Goal: Information Seeking & Learning: Learn about a topic

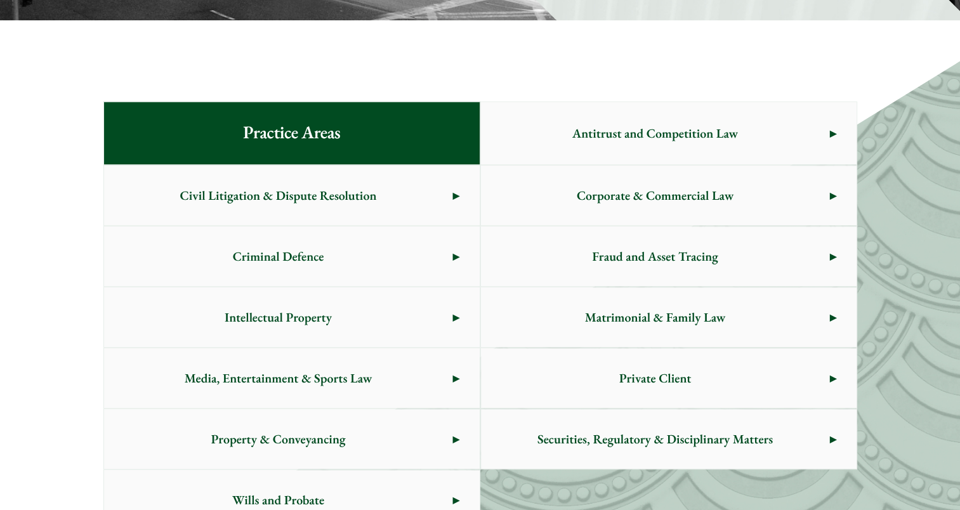
scroll to position [634, 0]
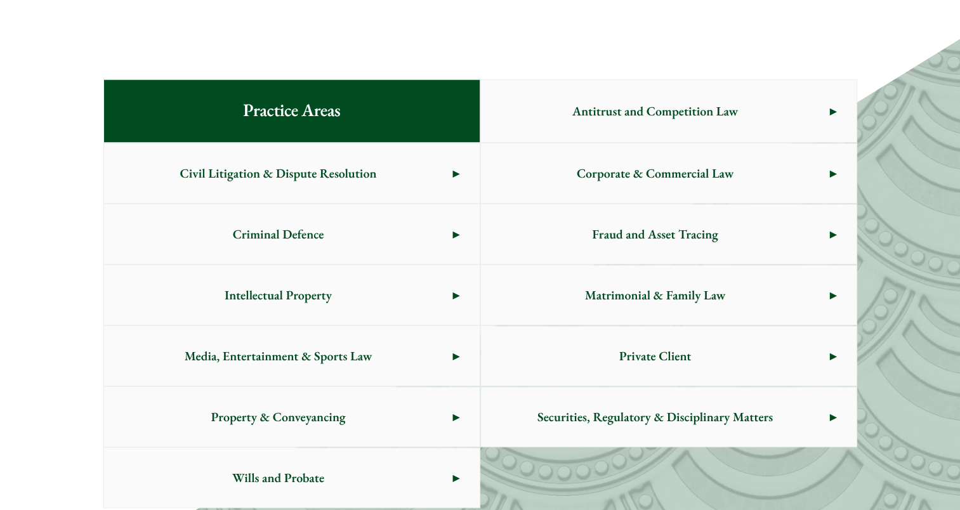
click at [391, 297] on span "Intellectual Property" at bounding box center [278, 295] width 349 height 60
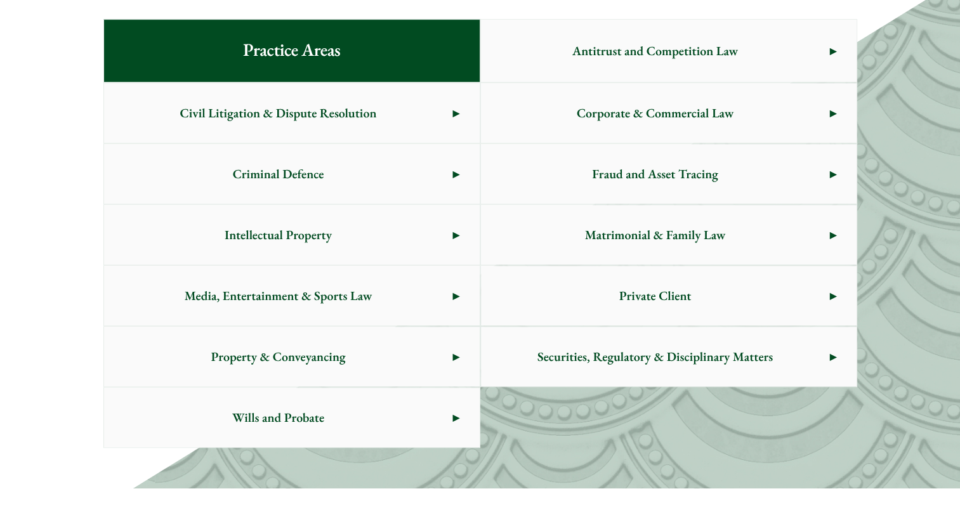
scroll to position [665, 0]
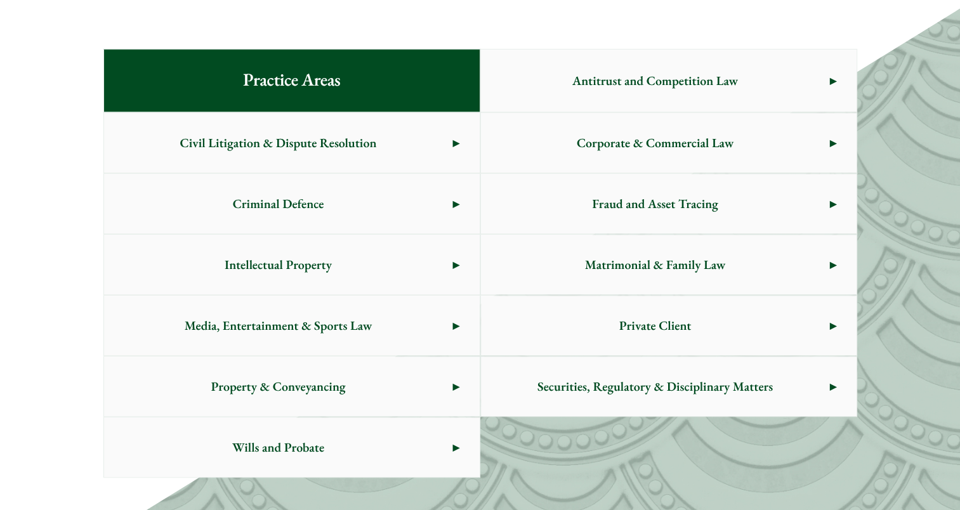
drag, startPoint x: 8, startPoint y: 265, endPoint x: 15, endPoint y: 266, distance: 7.0
click at [8, 265] on div "Practice Areas Antitrust and Competition Law Civil Litigation & Dispute Resolut…" at bounding box center [480, 263] width 960 height 510
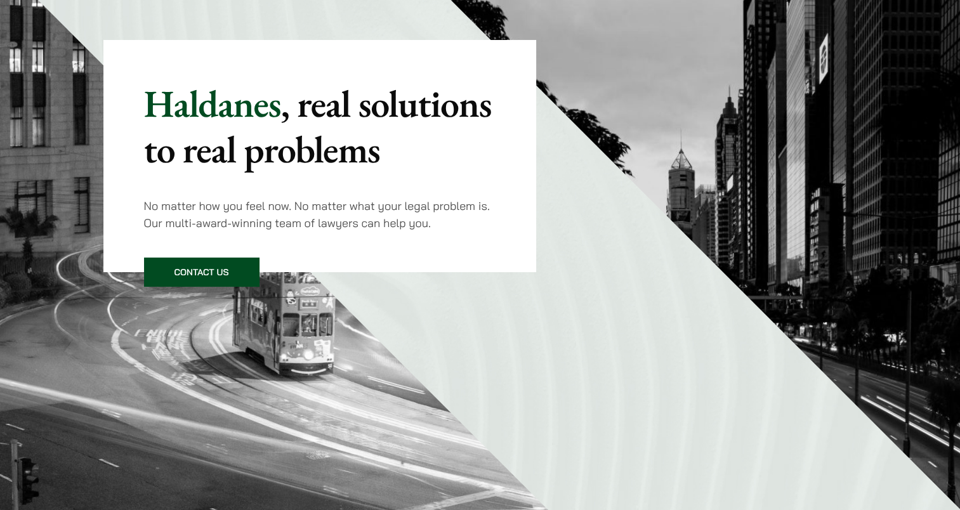
scroll to position [0, 0]
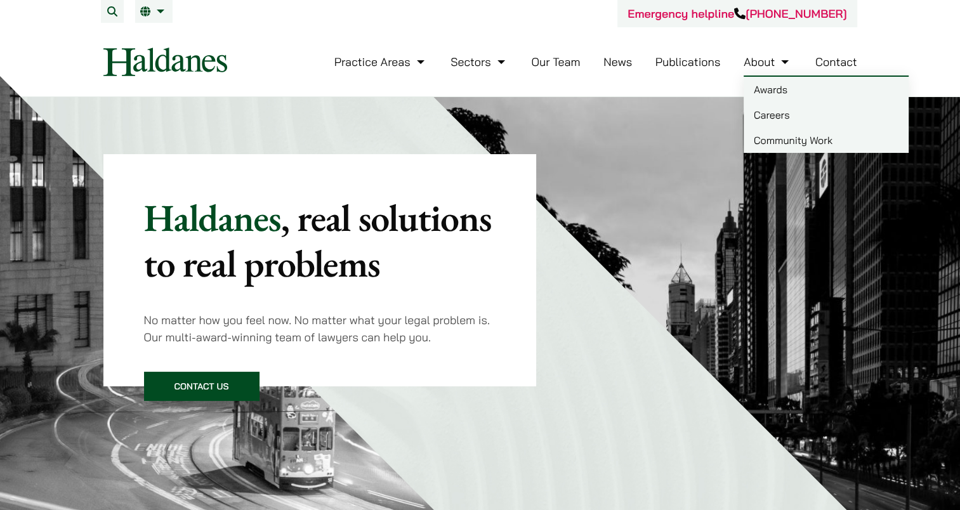
click at [759, 110] on link "Careers" at bounding box center [825, 114] width 165 height 25
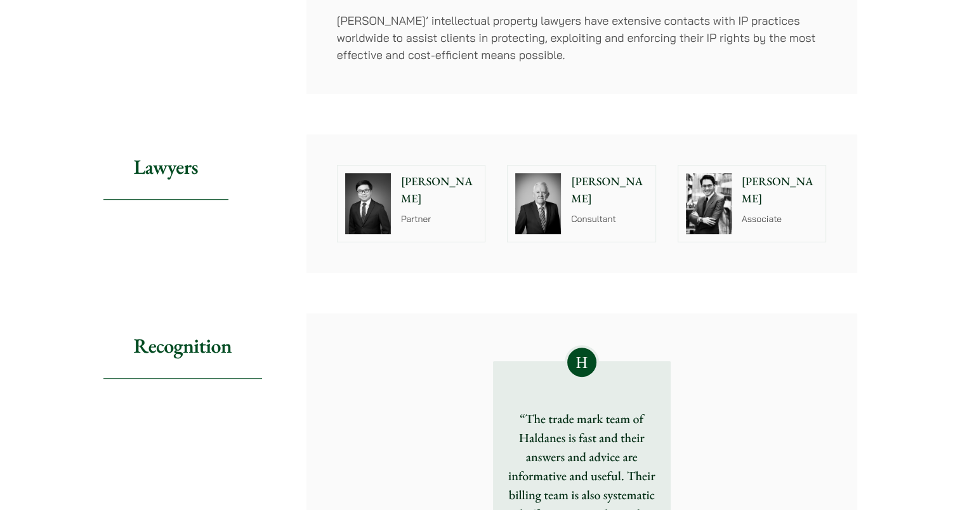
scroll to position [571, 0]
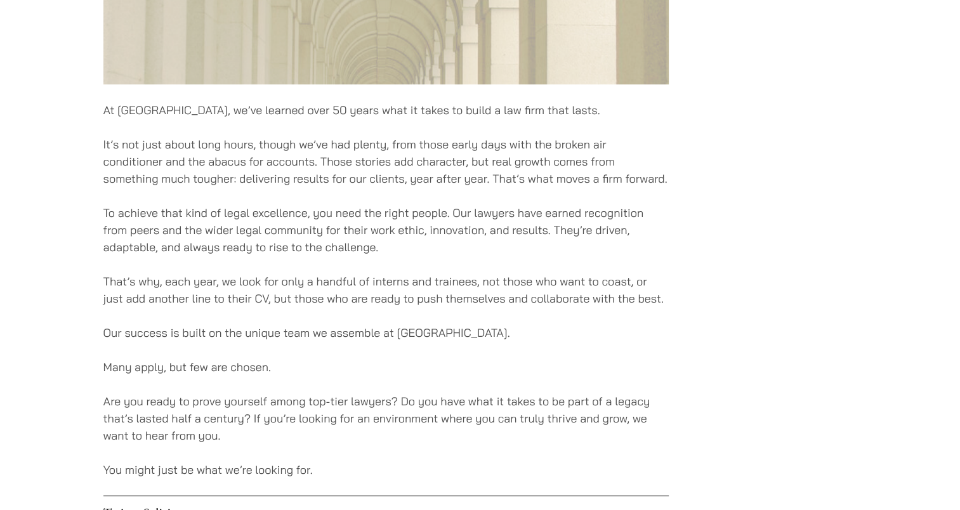
scroll to position [1078, 0]
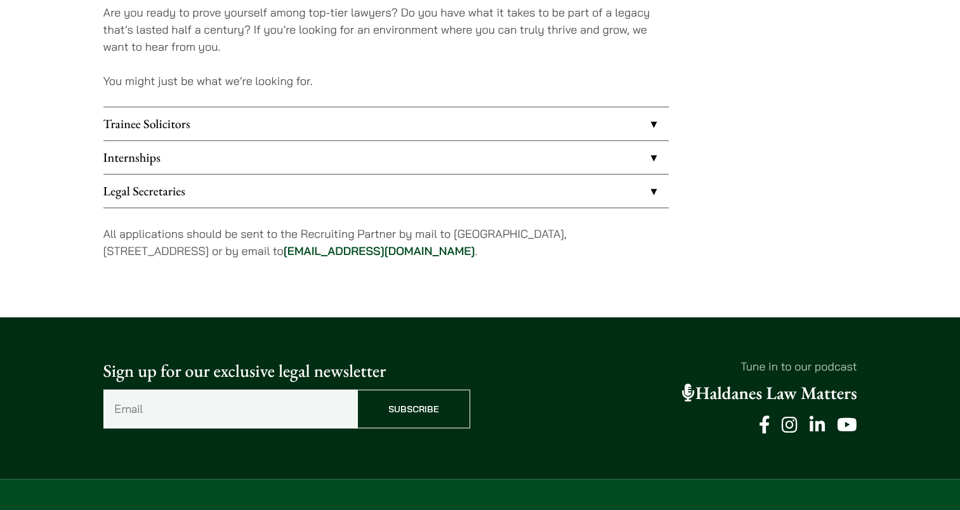
click at [124, 157] on link "Internships" at bounding box center [385, 157] width 565 height 33
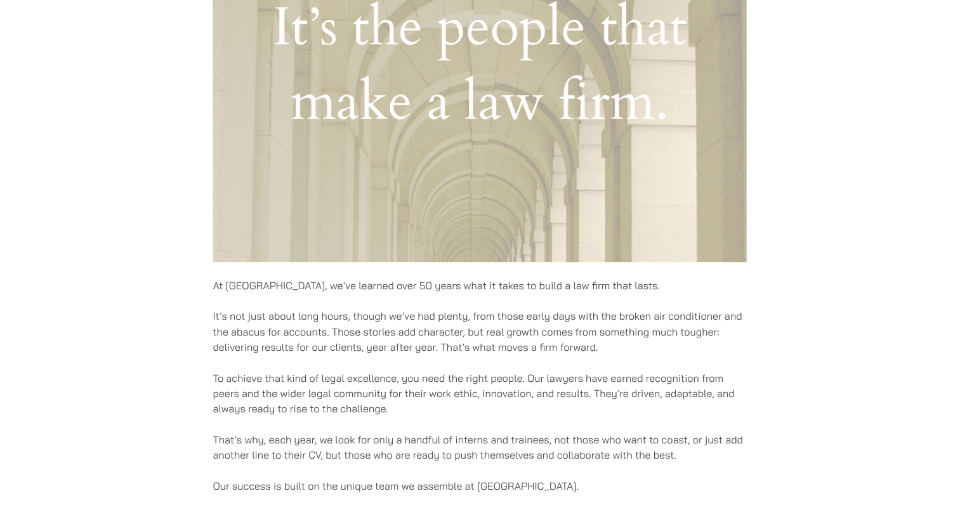
scroll to position [381, 0]
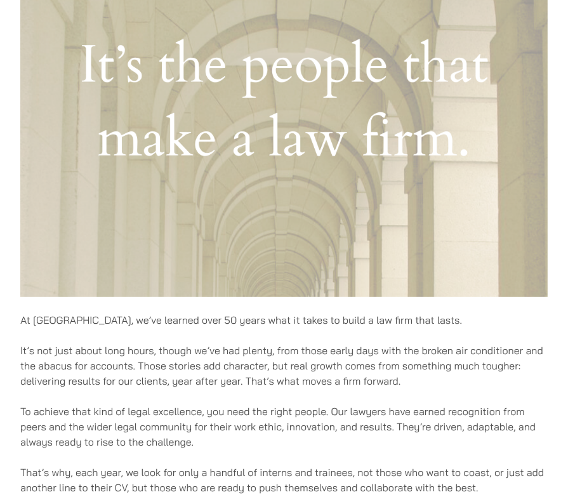
click at [256, 390] on div "At Haldanes, we’ve learned over 50 years what it takes to build a law firm that…" at bounding box center [283, 400] width 527 height 1260
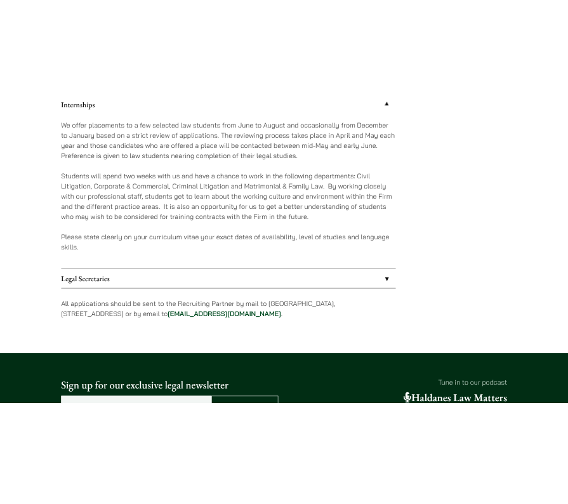
scroll to position [1205, 0]
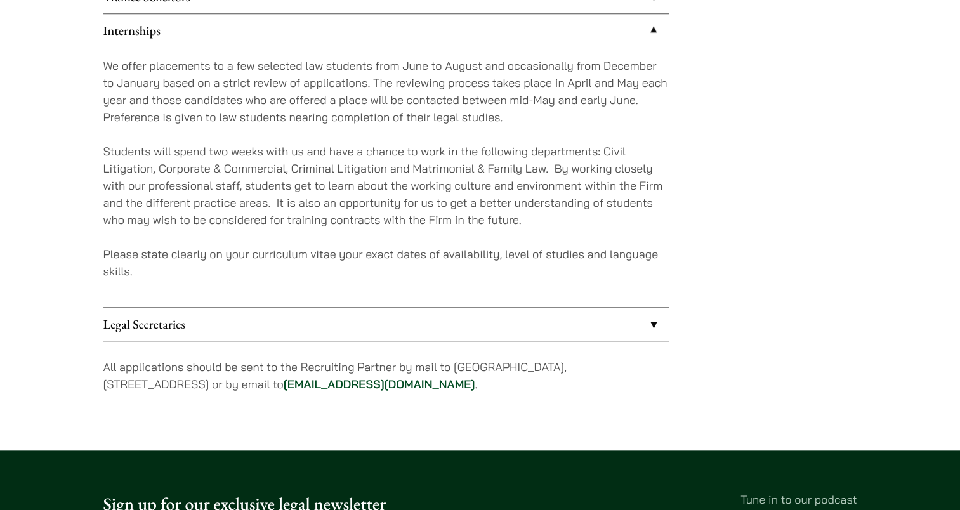
drag, startPoint x: 453, startPoint y: 367, endPoint x: 240, endPoint y: 383, distance: 213.1
click at [240, 383] on p "All applications should be sent to the Recruiting Partner by mail to 7th Floor,…" at bounding box center [385, 375] width 565 height 34
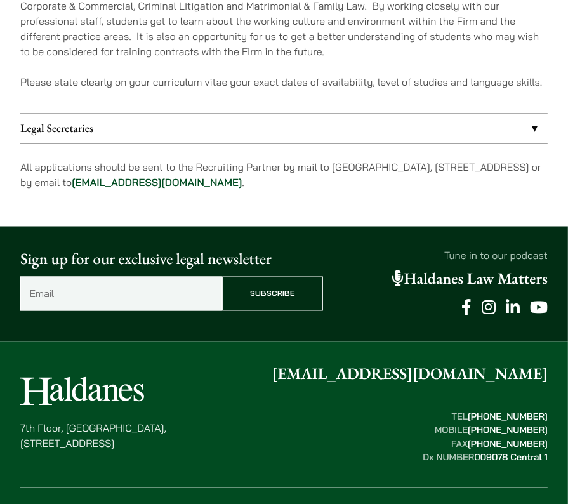
click at [401, 176] on p "All applications should be sent to the Recruiting Partner by mail to 7th Floor,…" at bounding box center [283, 174] width 527 height 30
drag, startPoint x: 319, startPoint y: 166, endPoint x: 362, endPoint y: 166, distance: 43.1
click at [319, 166] on p "All applications should be sent to the Recruiting Partner by mail to 7th Floor,…" at bounding box center [283, 174] width 527 height 30
drag, startPoint x: 332, startPoint y: 166, endPoint x: 110, endPoint y: 181, distance: 221.9
click at [110, 181] on p "All applications should be sent to the Recruiting Partner by mail to 7th Floor,…" at bounding box center [283, 174] width 527 height 30
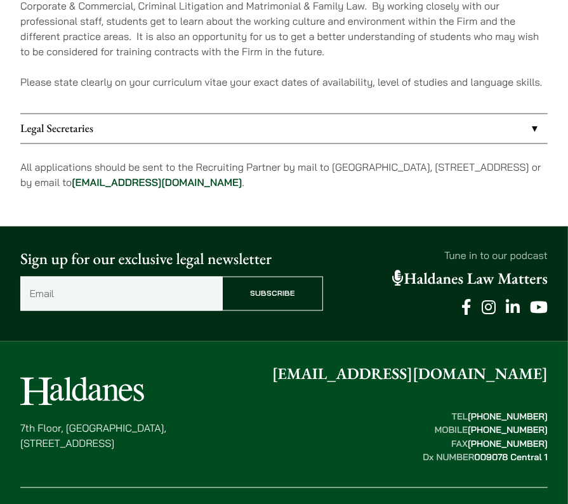
copy p "7th Floor, Ruttonjee House, 11 Duddell Street, Central, Hong Kong"
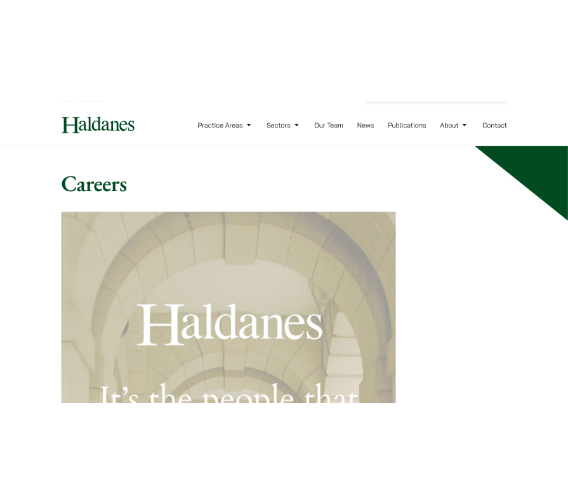
scroll to position [0, 0]
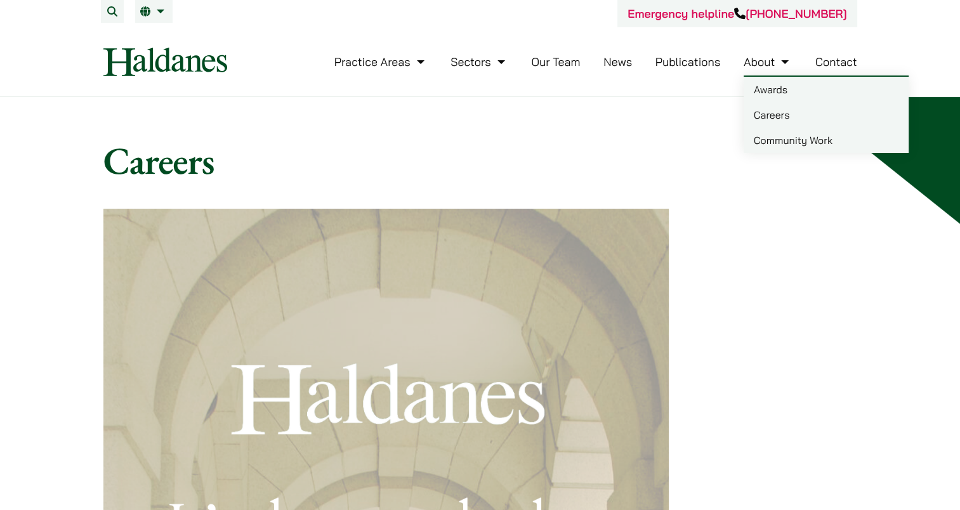
click at [759, 61] on link "About" at bounding box center [767, 62] width 48 height 15
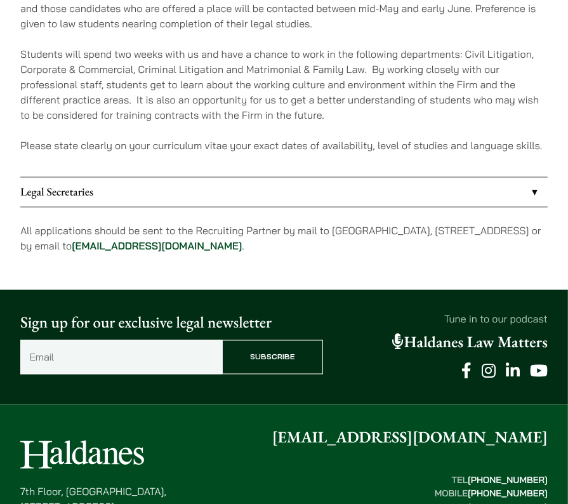
scroll to position [888, 0]
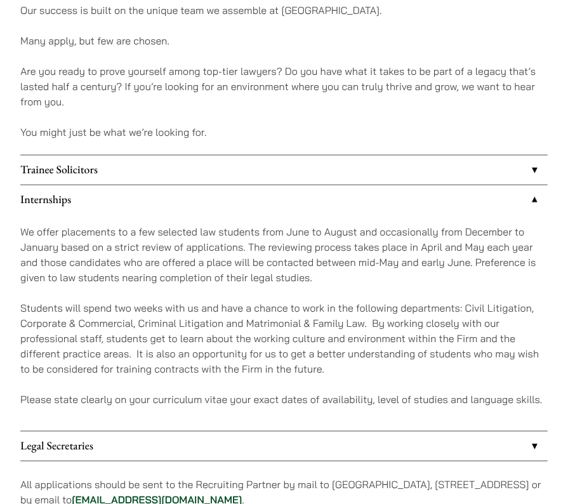
click at [261, 390] on div "We offer placements to a few selected law students from June to August and occa…" at bounding box center [283, 322] width 527 height 216
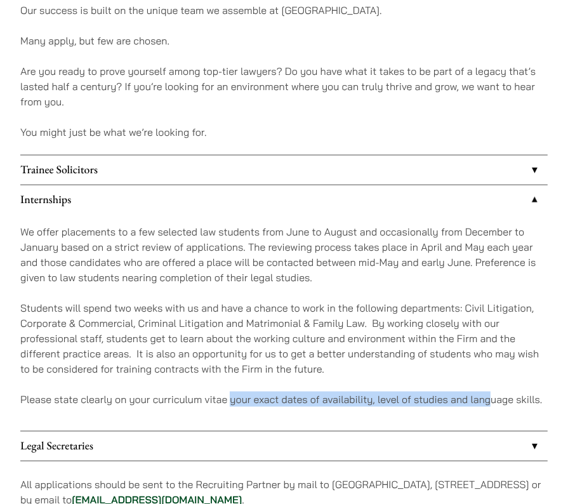
drag, startPoint x: 231, startPoint y: 400, endPoint x: 490, endPoint y: 402, distance: 259.5
click at [490, 402] on p "Please state clearly on your curriculum vitae your exact dates of availability,…" at bounding box center [283, 398] width 527 height 15
drag, startPoint x: 490, startPoint y: 402, endPoint x: 472, endPoint y: 400, distance: 18.6
click at [472, 400] on p "Please state clearly on your curriculum vitae your exact dates of availability,…" at bounding box center [283, 398] width 527 height 15
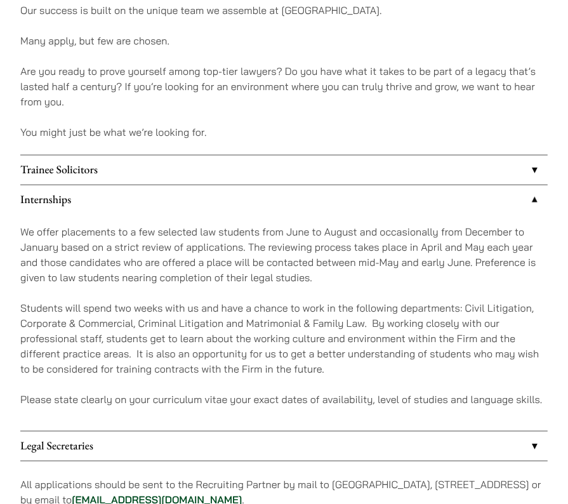
click at [410, 372] on p "Students will spend two weeks with us and have a chance to work in the followin…" at bounding box center [283, 338] width 527 height 76
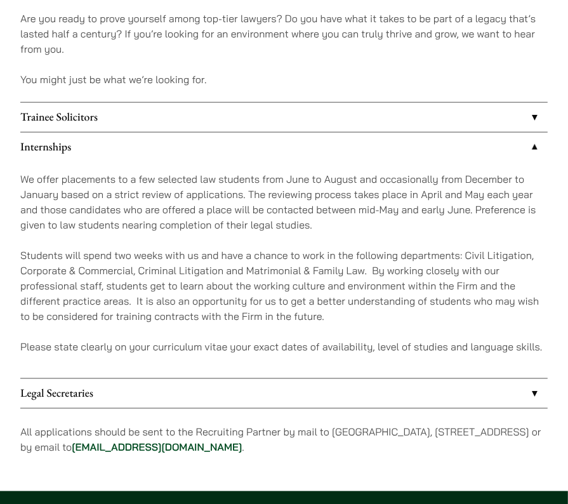
scroll to position [1015, 0]
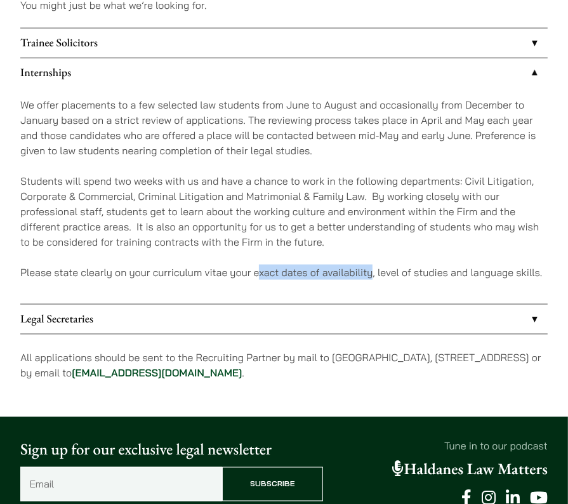
drag, startPoint x: 256, startPoint y: 272, endPoint x: 370, endPoint y: 272, distance: 114.2
click at [370, 272] on p "Please state clearly on your curriculum vitae your exact dates of availability,…" at bounding box center [283, 272] width 527 height 15
copy p "xact dates of availability"
click at [266, 273] on p "Please state clearly on your curriculum vitae your exact dates of availability,…" at bounding box center [283, 272] width 527 height 15
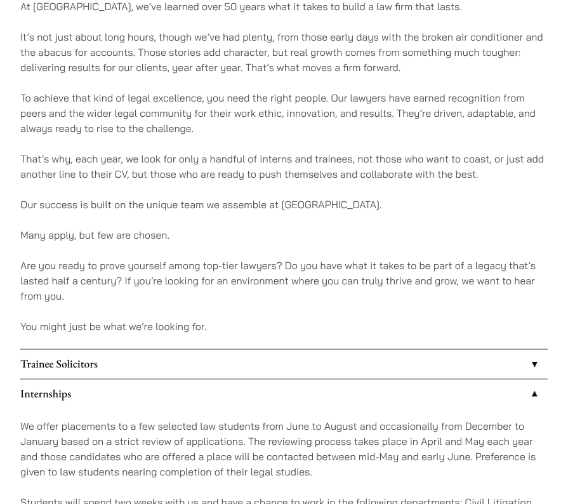
scroll to position [761, 0]
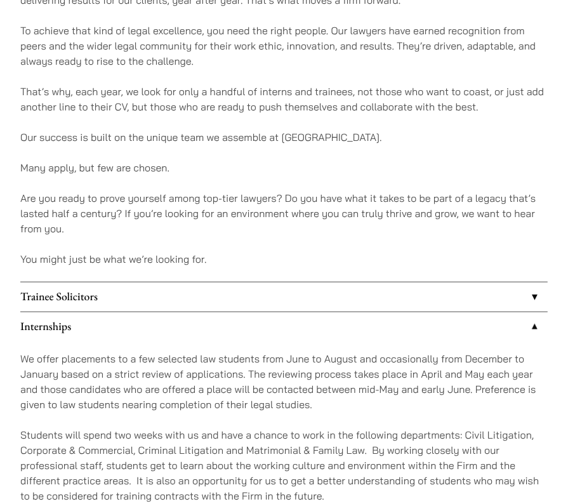
click at [206, 379] on p "We offer placements to a few selected law students from June to August and occa…" at bounding box center [283, 381] width 527 height 61
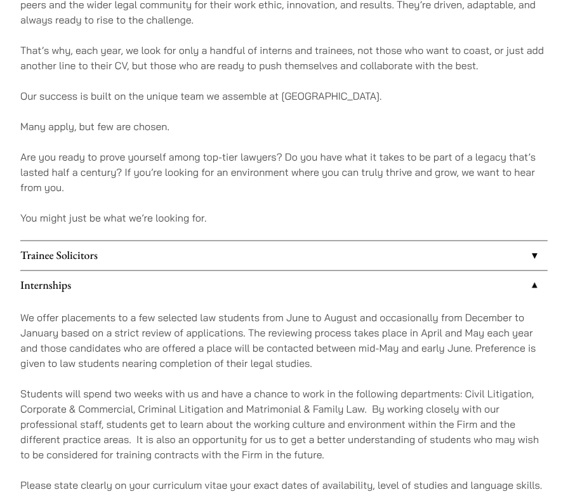
scroll to position [825, 0]
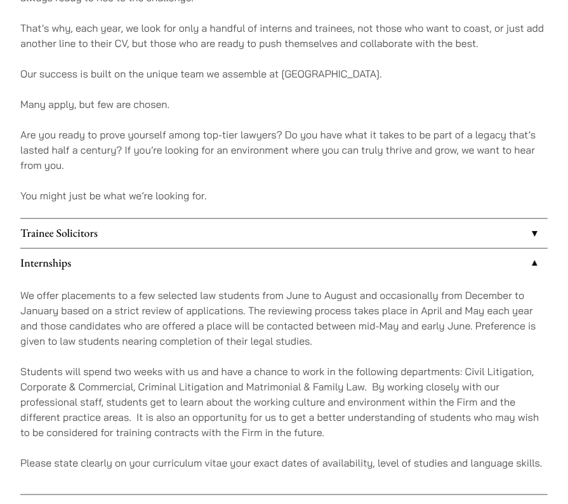
click at [193, 404] on p "Students will spend two weeks with us and have a chance to work in the followin…" at bounding box center [283, 401] width 527 height 76
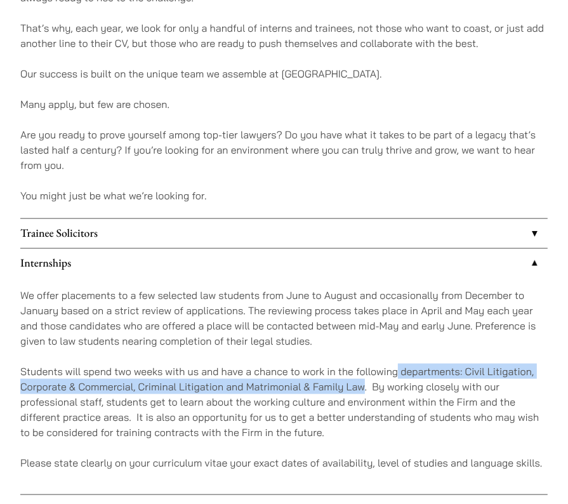
drag, startPoint x: 362, startPoint y: 385, endPoint x: 395, endPoint y: 373, distance: 35.7
click at [395, 373] on p "Students will spend two weeks with us and have a chance to work in the followin…" at bounding box center [283, 401] width 527 height 76
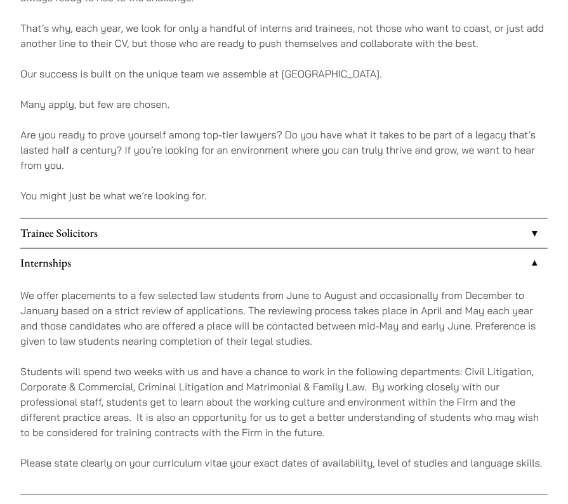
drag, startPoint x: 395, startPoint y: 373, endPoint x: 331, endPoint y: 374, distance: 64.1
click at [331, 374] on p "Students will spend two weeks with us and have a chance to work in the followin…" at bounding box center [283, 401] width 527 height 76
click at [134, 396] on p "Students will spend two weeks with us and have a chance to work in the followin…" at bounding box center [283, 401] width 527 height 76
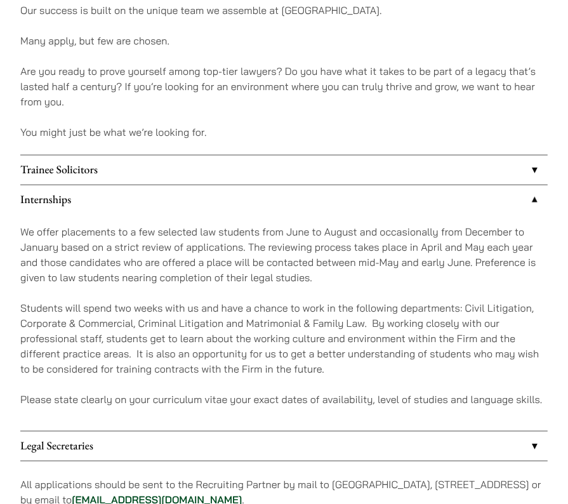
scroll to position [952, 0]
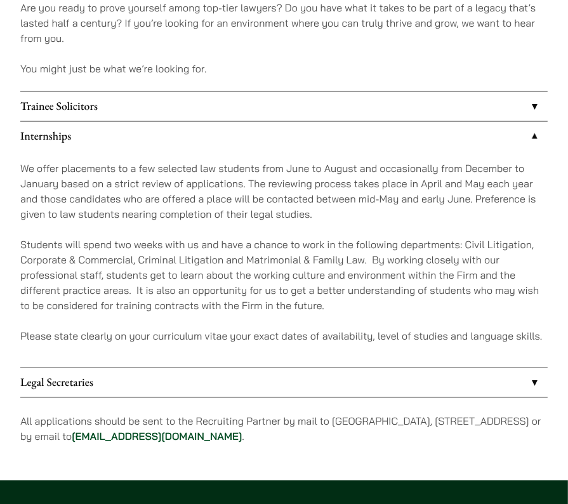
click at [165, 227] on div "We offer placements to a few selected law students from June to August and occa…" at bounding box center [283, 259] width 527 height 216
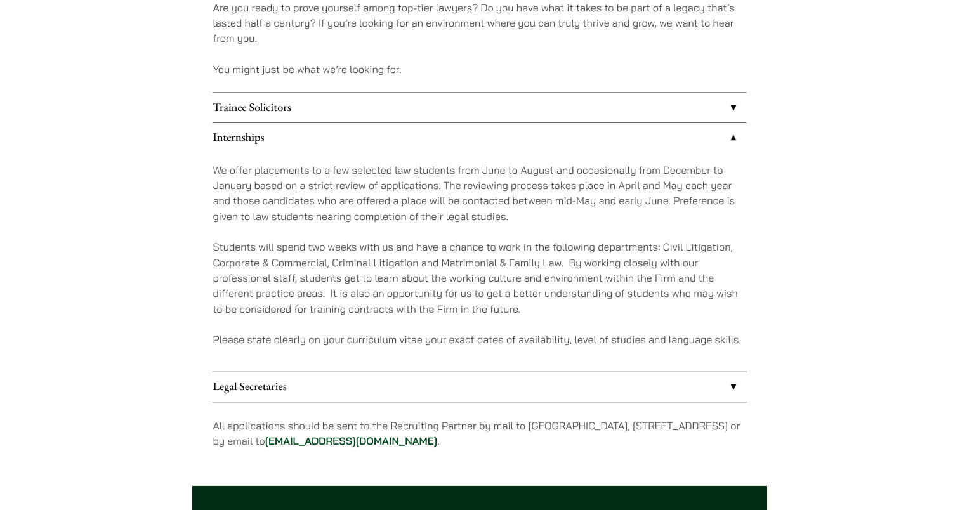
scroll to position [761, 0]
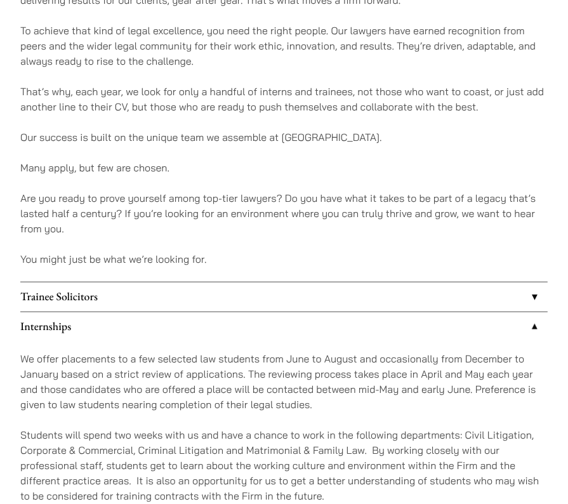
click at [155, 395] on p "We offer placements to a few selected law students from June to August and occa…" at bounding box center [283, 381] width 527 height 61
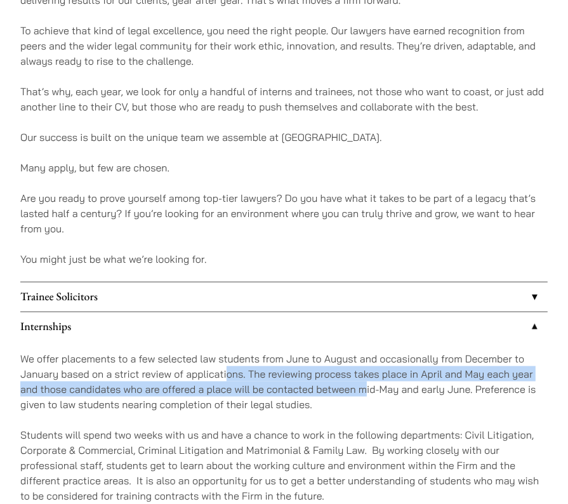
drag, startPoint x: 365, startPoint y: 394, endPoint x: 221, endPoint y: 380, distance: 145.3
click at [221, 380] on p "We offer placements to a few selected law students from June to August and occa…" at bounding box center [283, 381] width 527 height 61
drag, startPoint x: 221, startPoint y: 380, endPoint x: 269, endPoint y: 384, distance: 48.4
click at [269, 384] on p "We offer placements to a few selected law students from June to August and occa…" at bounding box center [283, 381] width 527 height 61
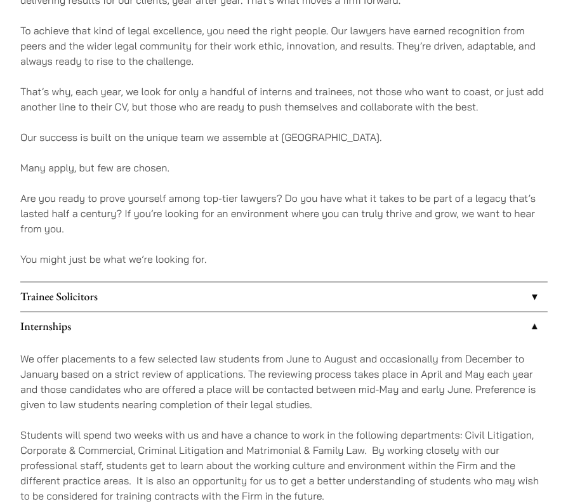
click at [348, 403] on p "We offer placements to a few selected law students from June to August and occa…" at bounding box center [283, 381] width 527 height 61
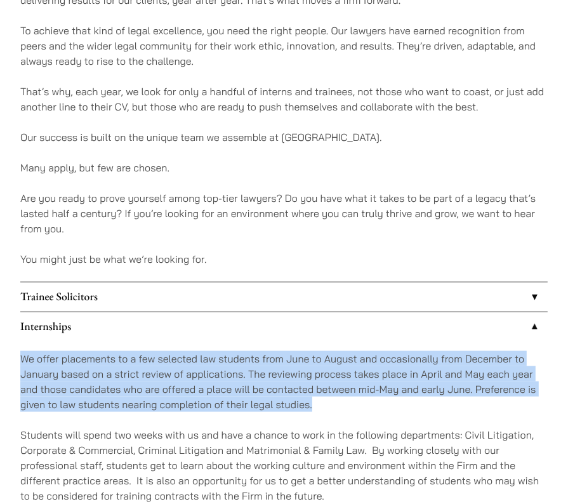
drag, startPoint x: 159, startPoint y: 386, endPoint x: -6, endPoint y: 357, distance: 167.5
click at [0, 357] on html "Skip to content Emergency helpline +852 9763 5524 Practice Areas Antitrust and …" at bounding box center [284, 122] width 568 height 1767
copy p "We offer placements to a few selected law students from June to August and occa…"
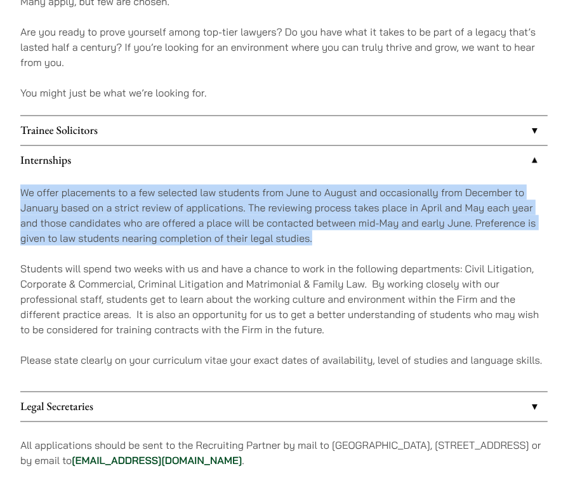
scroll to position [928, 0]
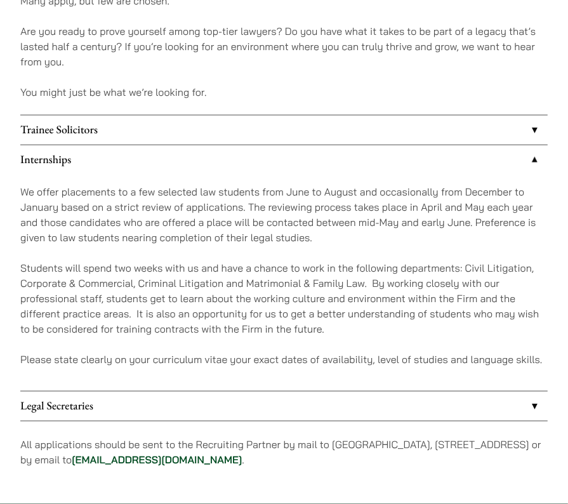
drag, startPoint x: 118, startPoint y: 282, endPoint x: 134, endPoint y: 287, distance: 17.5
click at [119, 282] on p "Students will spend two weeks with us and have a chance to work in the followin…" at bounding box center [283, 298] width 527 height 76
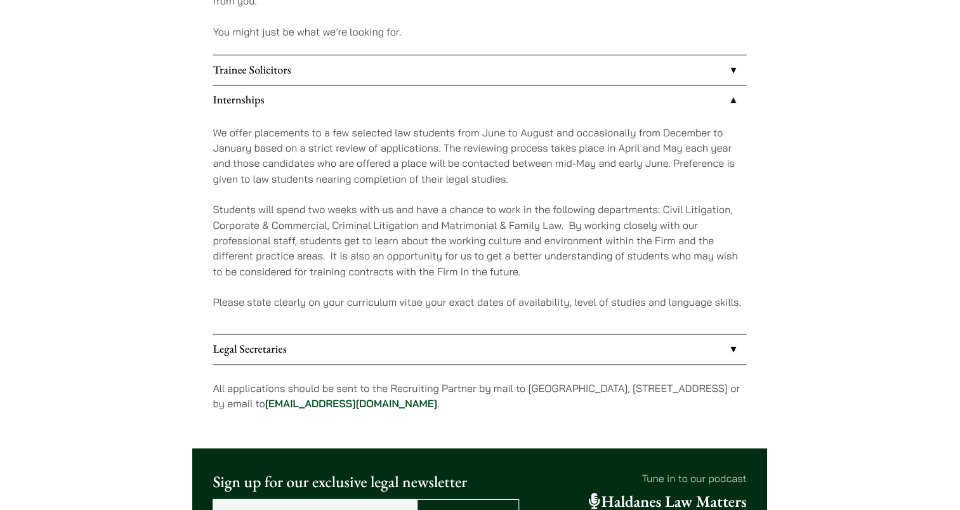
scroll to position [1055, 0]
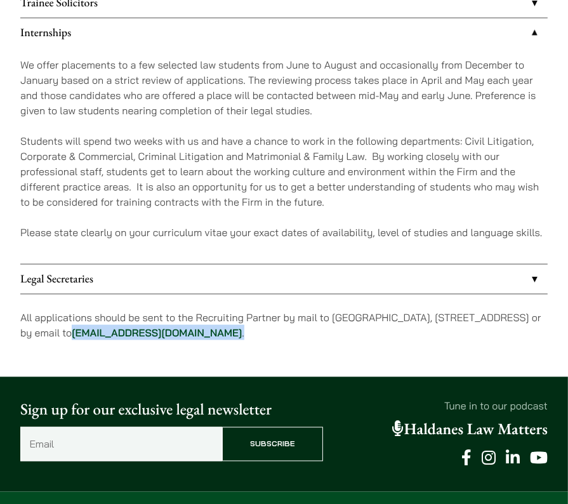
drag, startPoint x: 285, startPoint y: 334, endPoint x: 180, endPoint y: 328, distance: 105.5
click at [180, 328] on p "All applications should be sent to the Recruiting Partner by mail to 7th Floor,…" at bounding box center [283, 325] width 527 height 30
copy p "career@haldanes.com ."
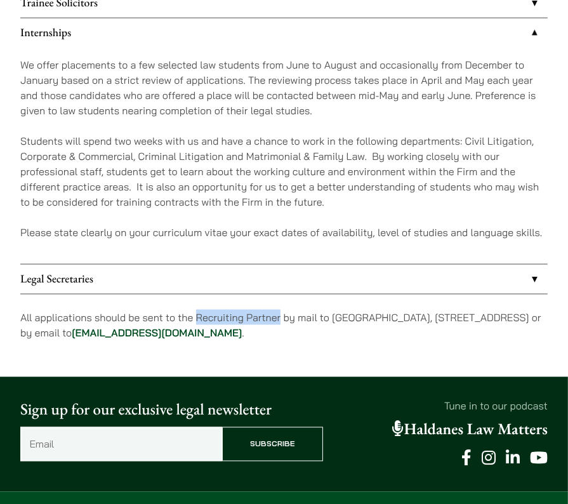
drag, startPoint x: 196, startPoint y: 317, endPoint x: 281, endPoint y: 316, distance: 85.0
click at [281, 316] on p "All applications should be sent to the Recruiting Partner by mail to 7th Floor,…" at bounding box center [283, 325] width 527 height 30
copy p "Recruiting Partner"
click at [282, 310] on p "All applications should be sent to the Recruiting Partner by mail to 7th Floor,…" at bounding box center [283, 325] width 527 height 30
drag, startPoint x: 150, startPoint y: 235, endPoint x: 226, endPoint y: 230, distance: 76.9
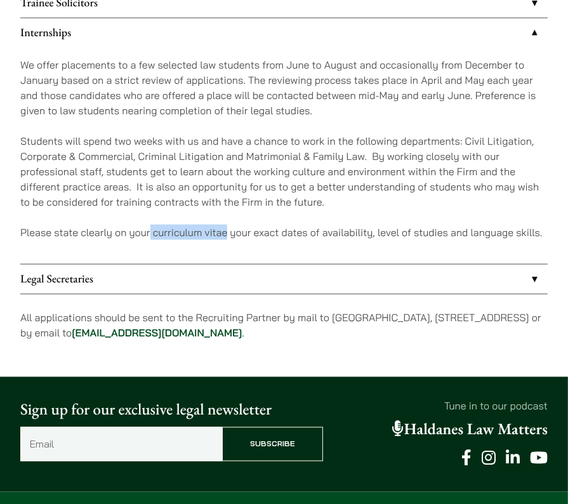
click at [226, 230] on p "Please state clearly on your curriculum vitae your exact dates of availability,…" at bounding box center [283, 232] width 527 height 15
copy p "curriculum vitae"
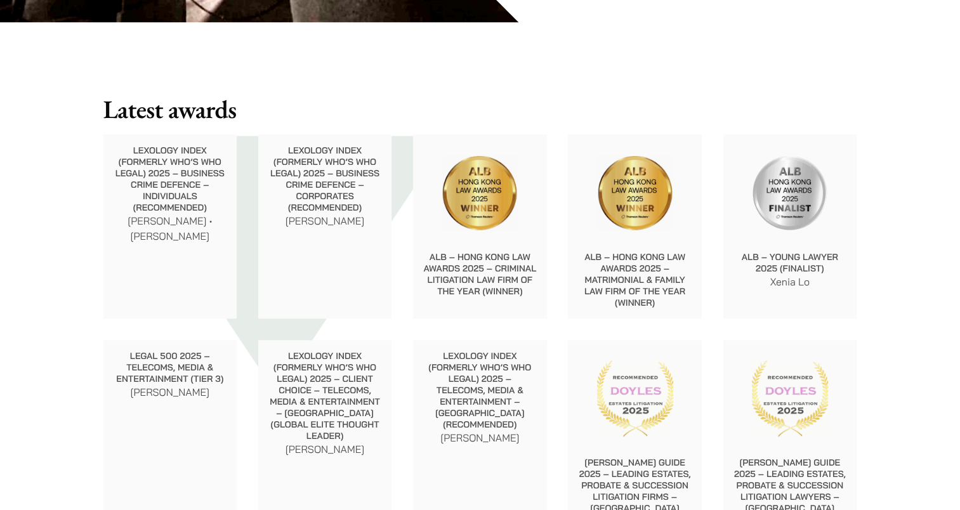
scroll to position [1396, 0]
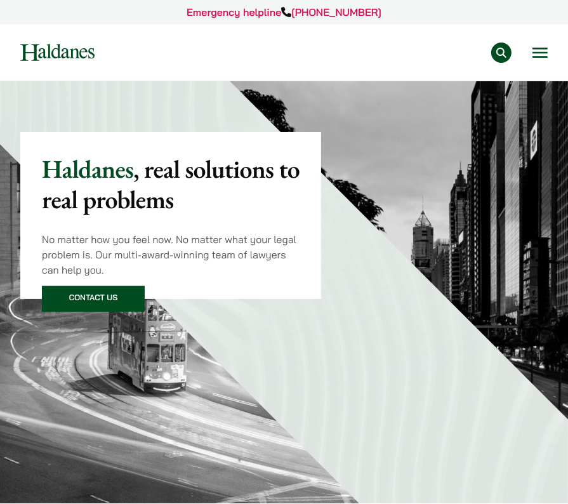
drag, startPoint x: 143, startPoint y: 235, endPoint x: 156, endPoint y: 233, distance: 12.8
click at [143, 235] on p "No matter how you feel now. No matter what your legal problem is. Our multi-awa…" at bounding box center [171, 255] width 258 height 46
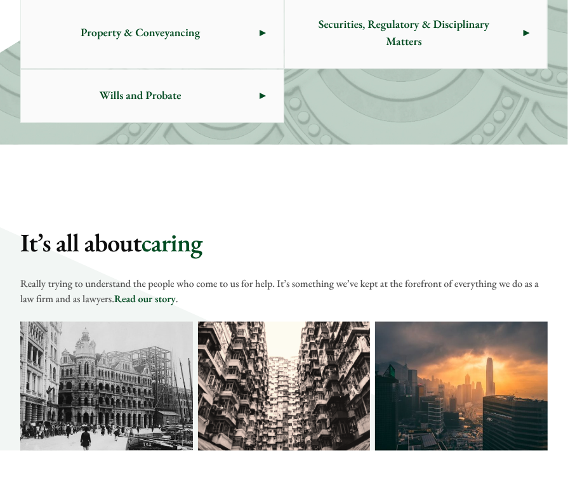
scroll to position [825, 0]
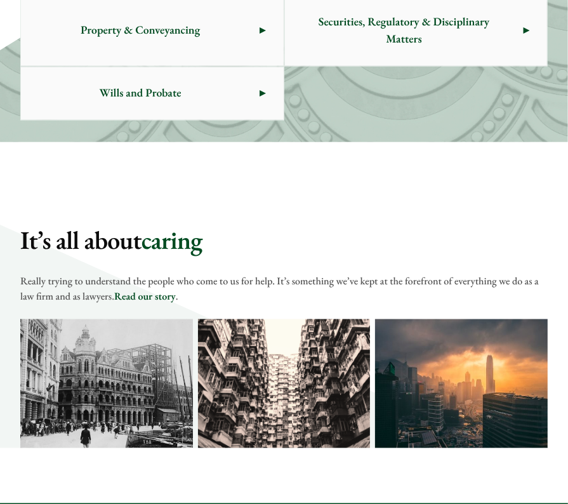
click at [129, 302] on div "It’s all about caring Really trying to understand the people who come to us for…" at bounding box center [284, 336] width 568 height 223
click at [133, 296] on link "Read our story" at bounding box center [145, 295] width 62 height 13
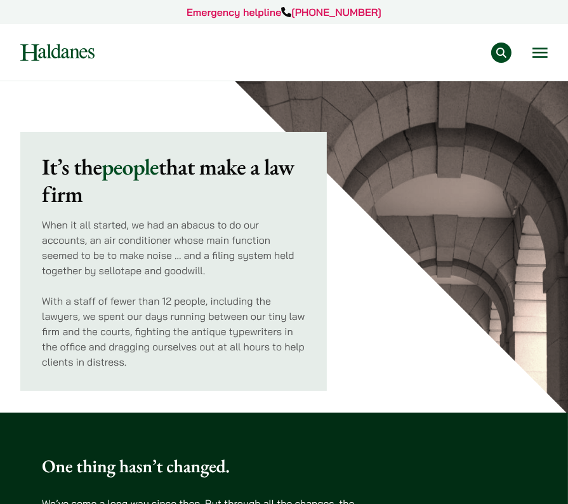
click at [527, 48] on div "Practice Areas Antitrust and Competition Law Civil Litigation & Dispute Resolut…" at bounding box center [331, 53] width 434 height 20
click at [533, 58] on button "Open menu" at bounding box center [539, 53] width 15 height 10
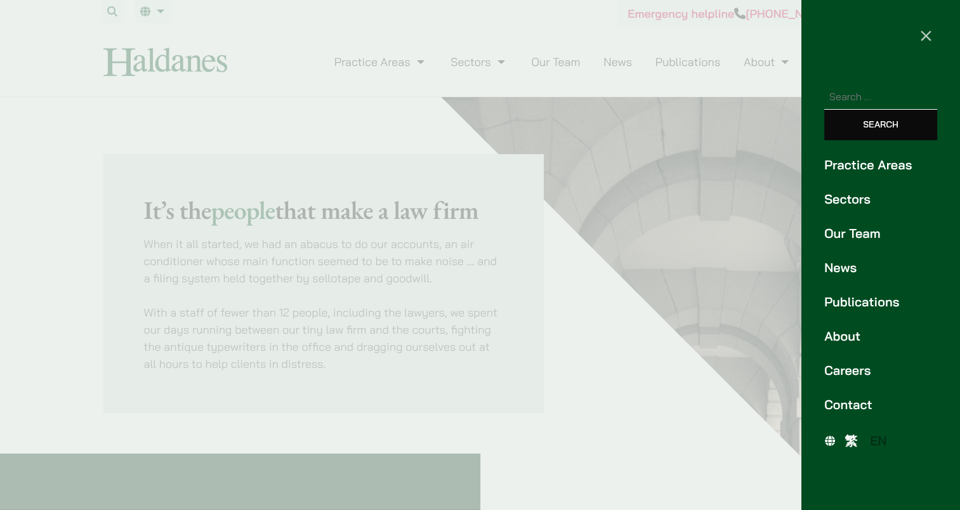
click at [567, 331] on link "About" at bounding box center [880, 336] width 113 height 19
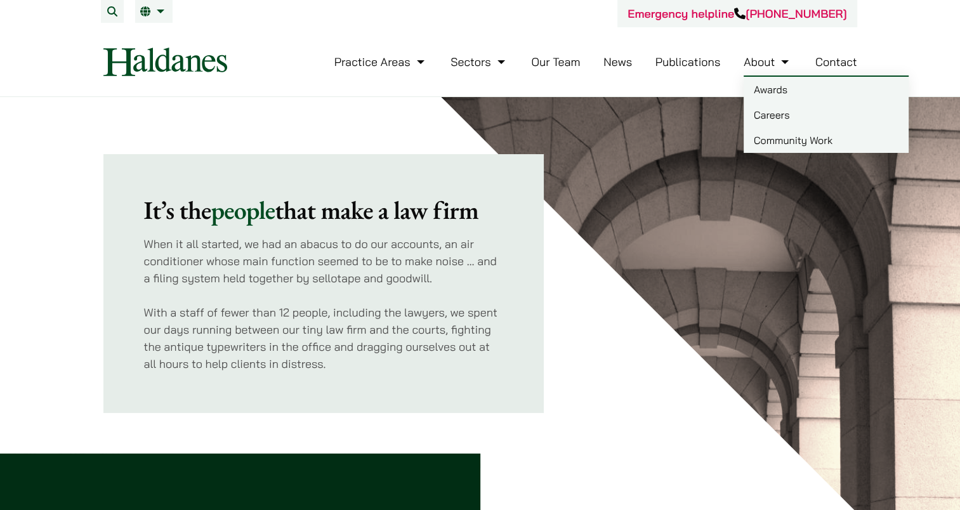
click at [754, 65] on link "About" at bounding box center [767, 62] width 48 height 15
click at [545, 68] on link "Our Team" at bounding box center [555, 62] width 49 height 15
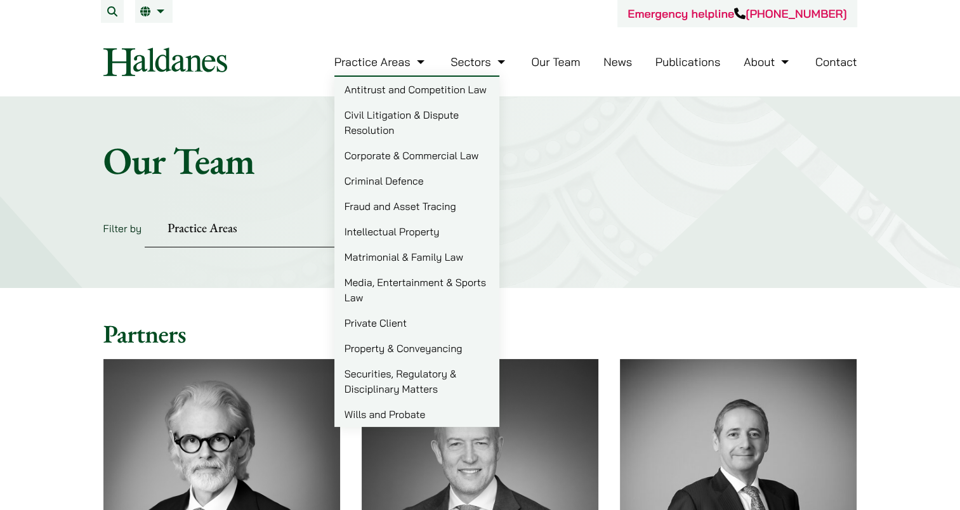
click at [178, 58] on img at bounding box center [165, 62] width 124 height 29
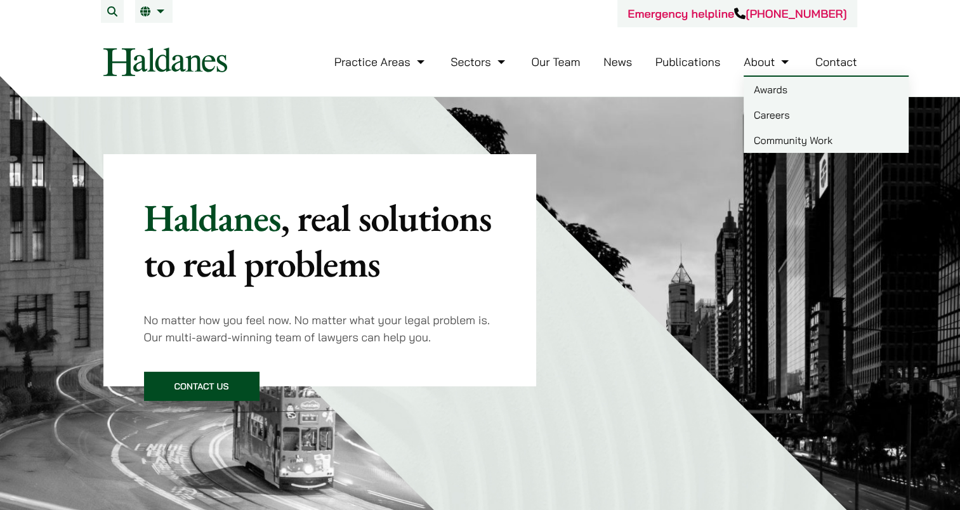
click at [761, 116] on link "Careers" at bounding box center [825, 114] width 165 height 25
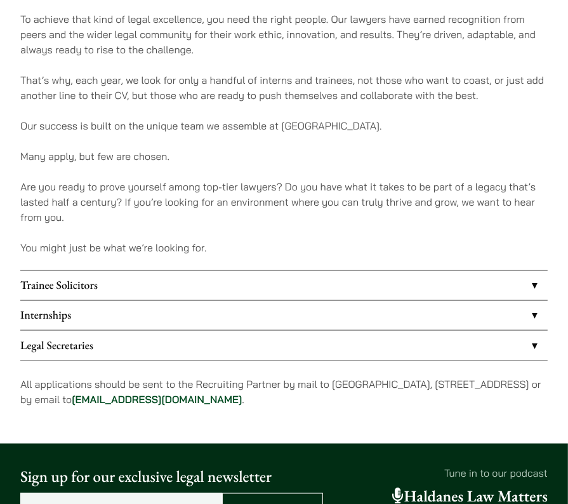
scroll to position [983, 0]
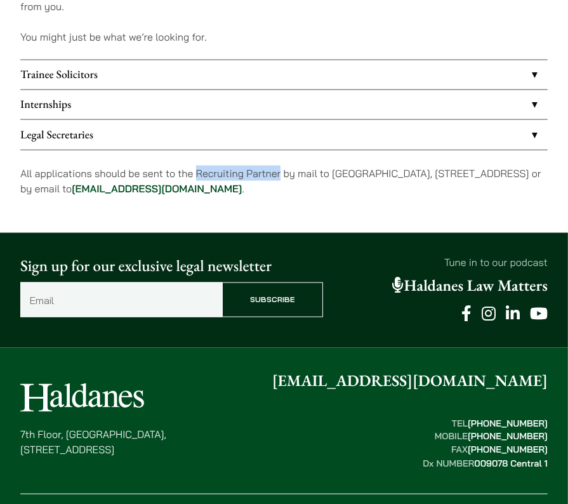
drag, startPoint x: 195, startPoint y: 172, endPoint x: 279, endPoint y: 171, distance: 84.4
click at [279, 171] on p "All applications should be sent to the Recruiting Partner by mail to 7th Floor,…" at bounding box center [283, 181] width 527 height 30
copy p "Recruiting Partner"
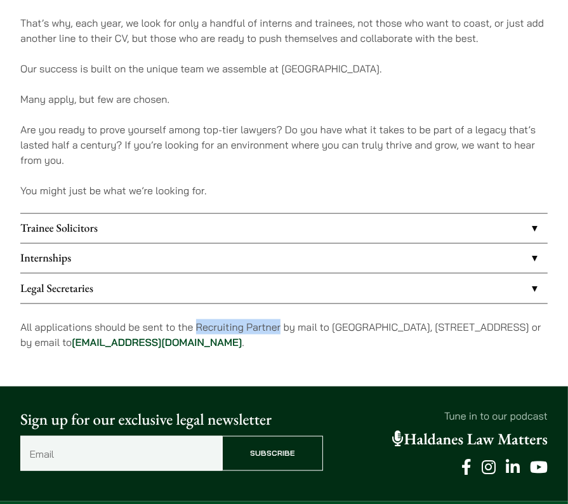
scroll to position [793, 0]
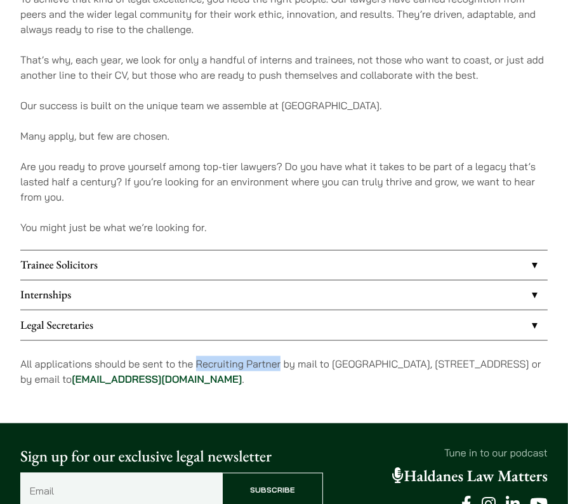
click at [303, 291] on link "Internships" at bounding box center [283, 294] width 527 height 29
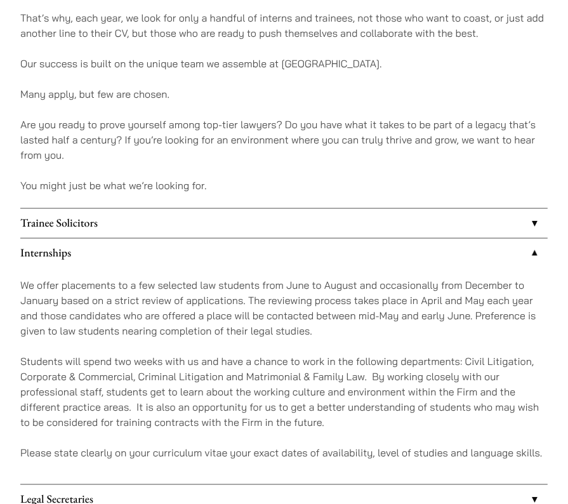
scroll to position [920, 0]
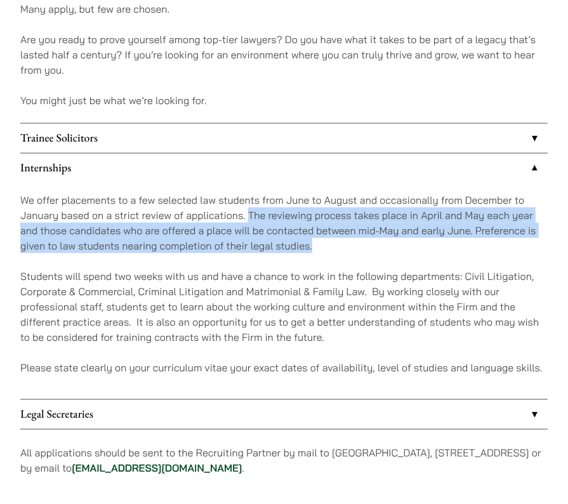
drag, startPoint x: 249, startPoint y: 216, endPoint x: 317, endPoint y: 240, distance: 72.6
click at [317, 240] on p "We offer placements to a few selected law students from June to August and occa…" at bounding box center [283, 222] width 527 height 61
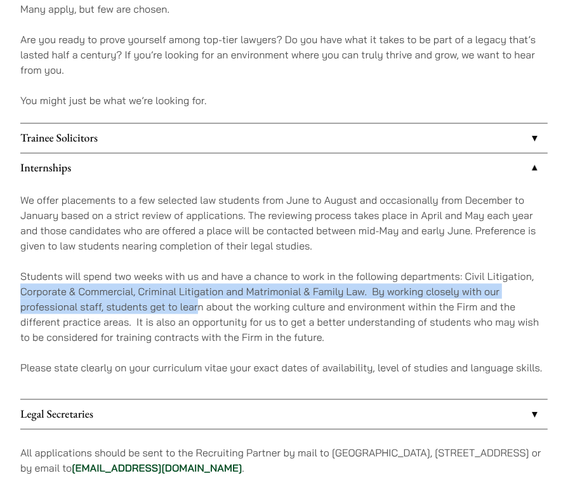
drag, startPoint x: 15, startPoint y: 290, endPoint x: 197, endPoint y: 304, distance: 182.0
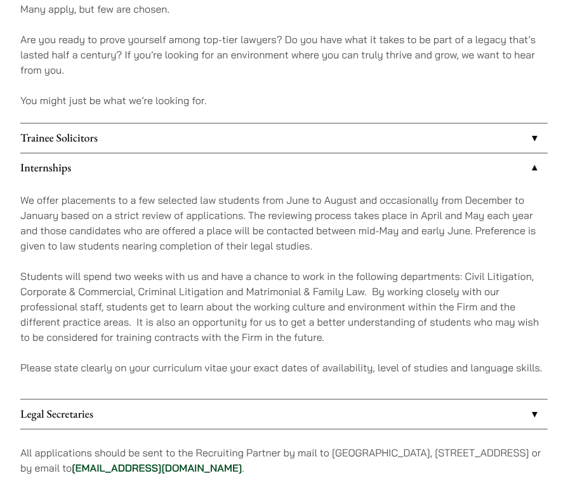
drag, startPoint x: 197, startPoint y: 304, endPoint x: 8, endPoint y: 275, distance: 191.4
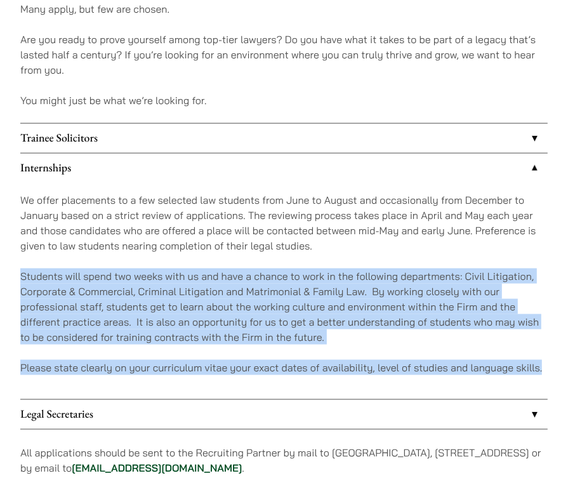
drag, startPoint x: 15, startPoint y: 274, endPoint x: 552, endPoint y: 363, distance: 544.0
click at [229, 327] on p "Students will spend two weeks with us and have a chance to work in the followin…" at bounding box center [283, 306] width 527 height 76
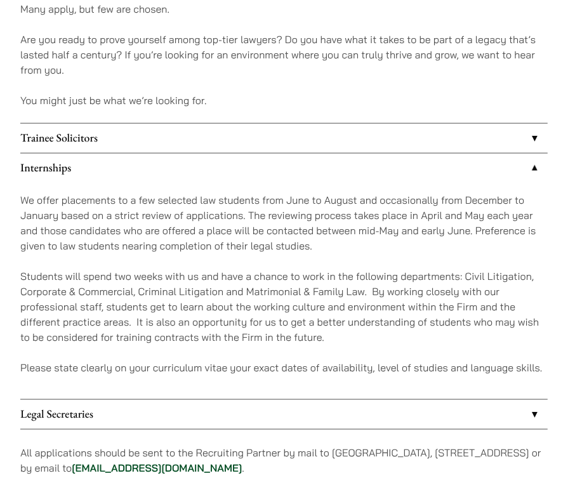
click at [228, 328] on p "Students will spend two weeks with us and have a chance to work in the followin…" at bounding box center [283, 306] width 527 height 76
click at [52, 329] on p "Students will spend two weeks with us and have a chance to work in the followin…" at bounding box center [283, 306] width 527 height 76
drag, startPoint x: 52, startPoint y: 329, endPoint x: 140, endPoint y: 363, distance: 94.6
click at [140, 363] on p "Please state clearly on your curriculum vitae your exact dates of availability,…" at bounding box center [283, 367] width 527 height 15
drag, startPoint x: 140, startPoint y: 363, endPoint x: 159, endPoint y: 368, distance: 18.9
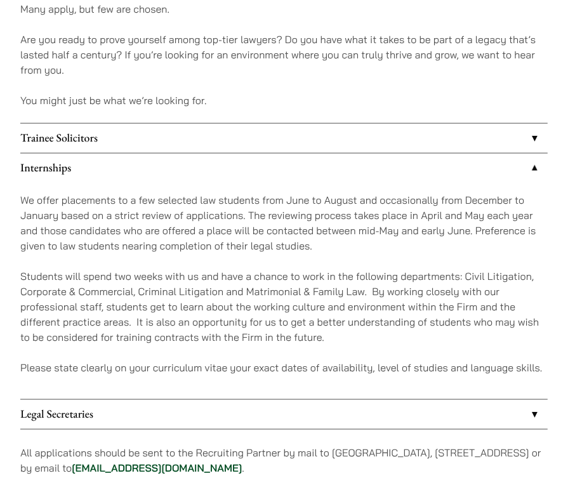
click at [159, 368] on p "Please state clearly on your curriculum vitae your exact dates of availability,…" at bounding box center [283, 367] width 527 height 15
drag, startPoint x: 153, startPoint y: 367, endPoint x: 226, endPoint y: 363, distance: 73.1
click at [226, 363] on p "Please state clearly on your curriculum vitae your exact dates of availability,…" at bounding box center [283, 367] width 527 height 15
copy p "curriculum vitae"
click at [139, 364] on p "Please state clearly on your curriculum vitae your exact dates of availability,…" at bounding box center [283, 367] width 527 height 15
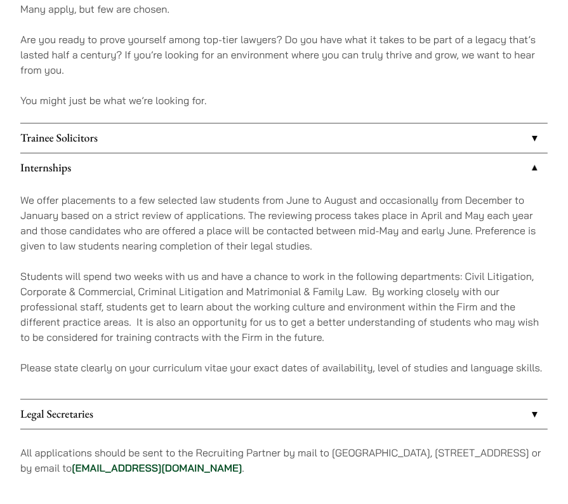
click at [197, 299] on p "Students will spend two weeks with us and have a chance to work in the followin…" at bounding box center [283, 306] width 527 height 76
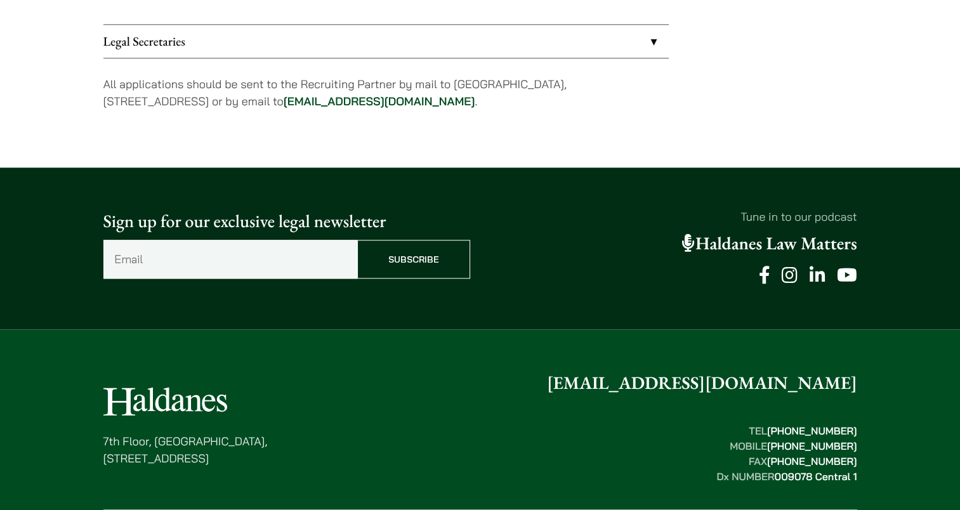
scroll to position [1488, 0]
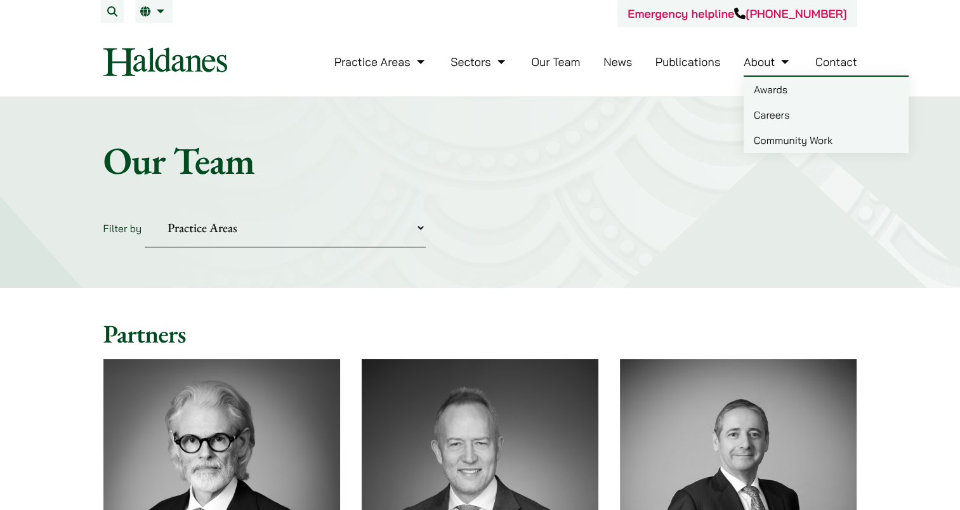
click at [774, 125] on link "Careers" at bounding box center [825, 114] width 165 height 25
